Goal: Find specific page/section: Find specific page/section

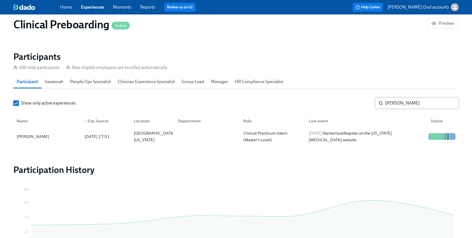
scroll to position [0, 7624]
click at [387, 105] on input "[PERSON_NAME]" at bounding box center [421, 103] width 73 height 11
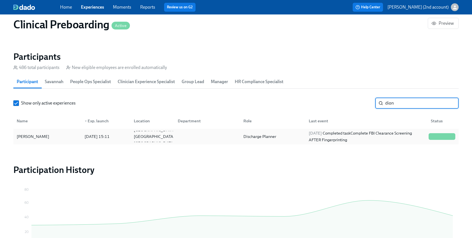
type input "dion"
click at [235, 132] on div at bounding box center [206, 136] width 66 height 11
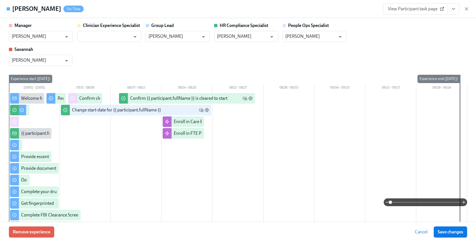
click at [454, 10] on icon "View task page" at bounding box center [453, 9] width 6 height 6
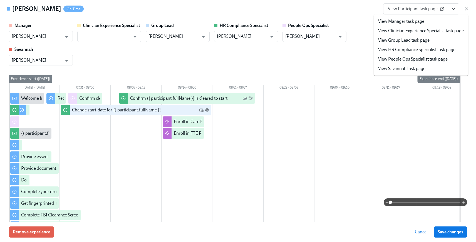
click at [305, 13] on div "[PERSON_NAME] On Time View Participant task page View Manager task page View Cl…" at bounding box center [238, 9] width 476 height 18
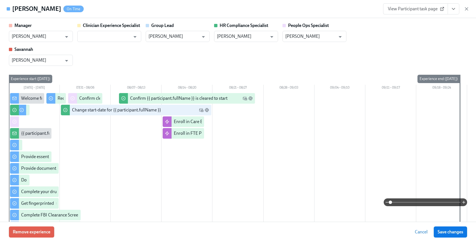
click at [460, 8] on div "View Participant task page" at bounding box center [426, 8] width 86 height 11
click at [454, 9] on icon "View task page" at bounding box center [453, 8] width 3 height 1
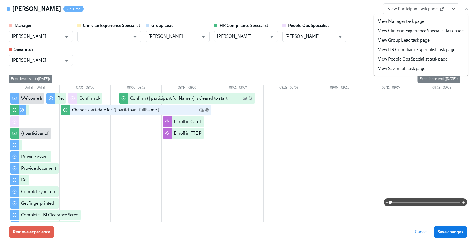
click at [440, 21] on li "View Manager task page" at bounding box center [420, 21] width 94 height 9
click at [399, 22] on link "View Manager task page" at bounding box center [401, 21] width 46 height 6
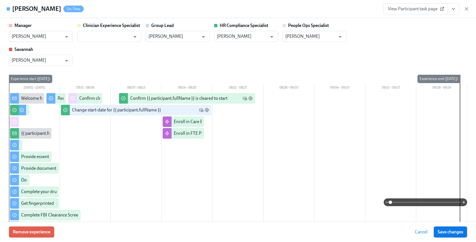
click at [35, 11] on h4 "[PERSON_NAME]" at bounding box center [36, 9] width 49 height 8
click at [34, 9] on h4 "[PERSON_NAME]" at bounding box center [36, 9] width 49 height 8
drag, startPoint x: 34, startPoint y: 9, endPoint x: 29, endPoint y: 9, distance: 4.7
click at [34, 9] on h4 "[PERSON_NAME]" at bounding box center [36, 9] width 49 height 8
click at [12, 10] on h4 "[PERSON_NAME]" at bounding box center [36, 9] width 49 height 8
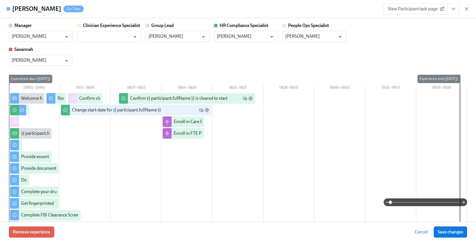
click at [458, 10] on button "View task page" at bounding box center [453, 8] width 12 height 11
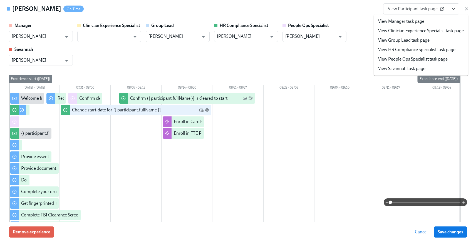
click at [424, 67] on link "View Savannah task page" at bounding box center [401, 69] width 47 height 6
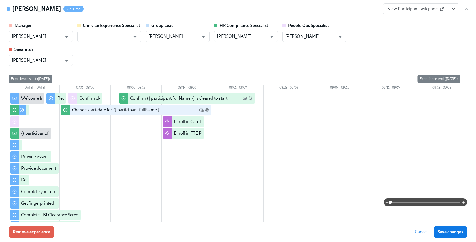
click at [453, 11] on icon "View task page" at bounding box center [453, 9] width 6 height 6
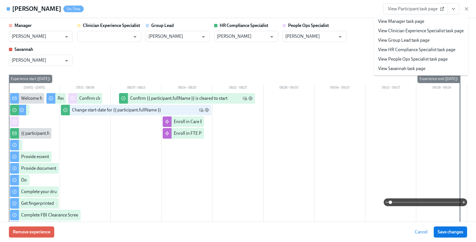
click at [467, 9] on icon "button" at bounding box center [466, 9] width 6 height 6
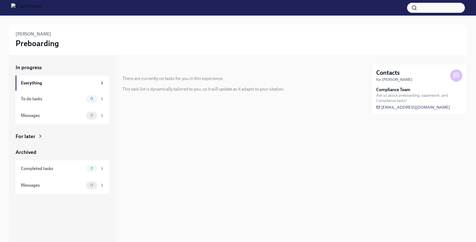
click at [29, 34] on h6 "[PERSON_NAME]" at bounding box center [34, 34] width 36 height 6
click at [75, 83] on div "Everything" at bounding box center [59, 83] width 76 height 6
click at [58, 139] on div "For later" at bounding box center [62, 136] width 93 height 7
